Goal: Information Seeking & Learning: Understand process/instructions

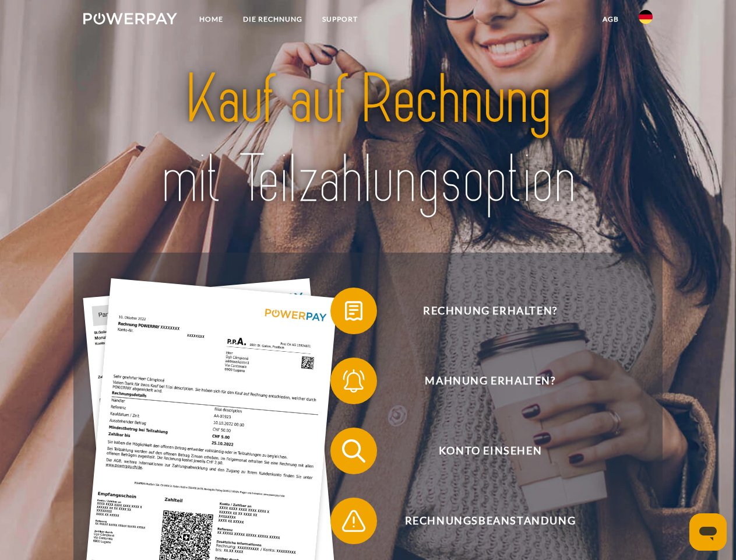
click at [130, 20] on img at bounding box center [130, 19] width 94 height 12
click at [646, 20] on img at bounding box center [646, 17] width 14 height 14
click at [610, 19] on link "agb" at bounding box center [611, 19] width 36 height 21
click at [345, 313] on span at bounding box center [336, 311] width 58 height 58
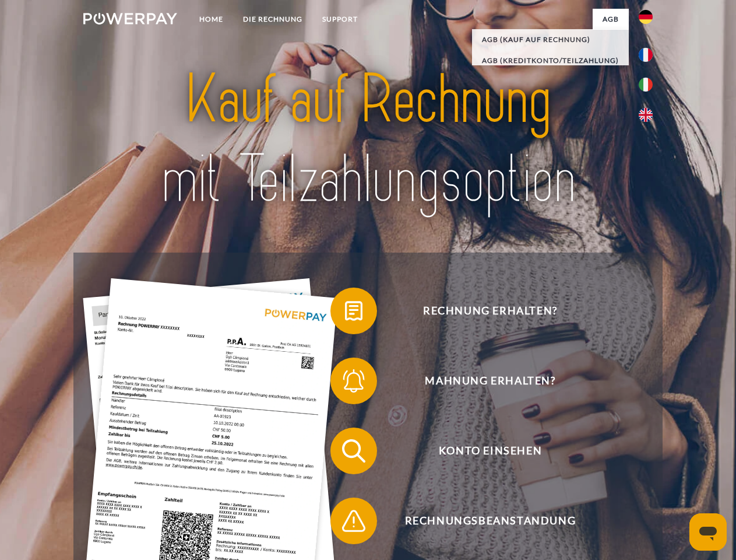
click at [345, 383] on span at bounding box center [336, 381] width 58 height 58
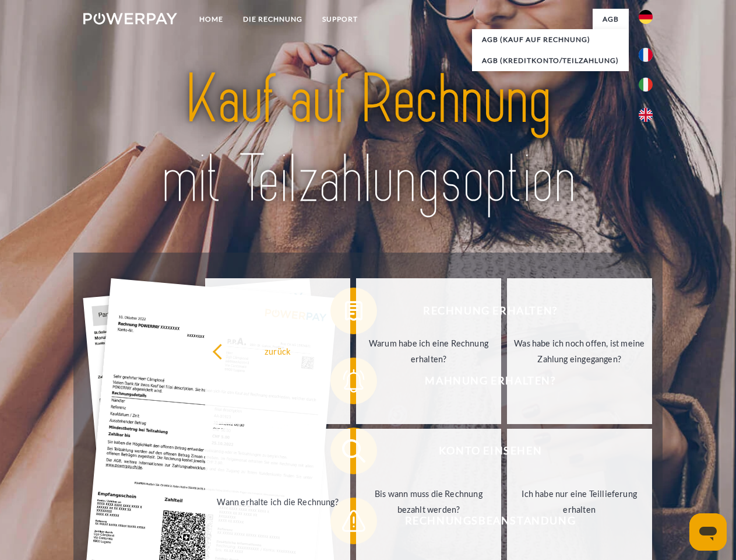
click at [356, 453] on link "Bis wann muss die Rechnung bezahlt werden?" at bounding box center [428, 501] width 145 height 146
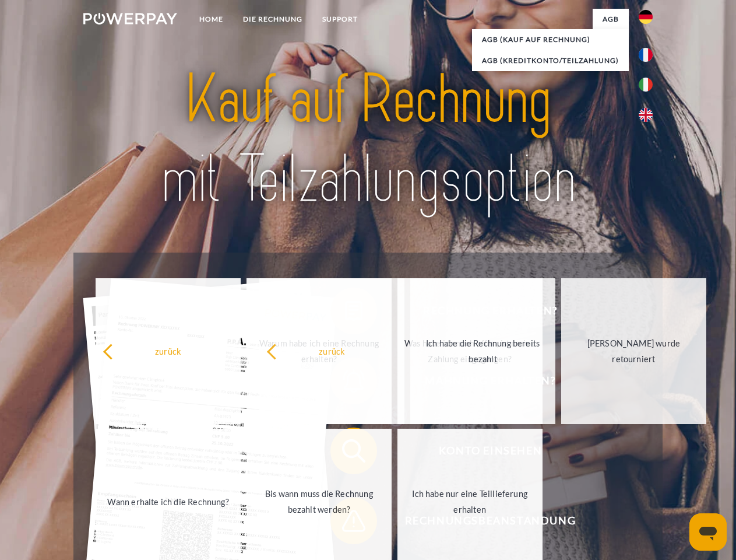
click at [345, 523] on span at bounding box center [336, 520] width 58 height 58
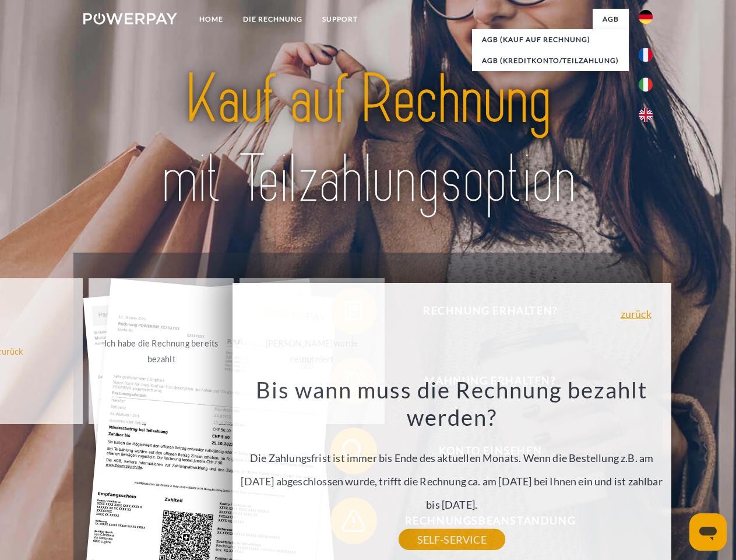
click at [708, 532] on icon "Messaging-Fenster öffnen" at bounding box center [708, 533] width 17 height 14
